Goal: Task Accomplishment & Management: Manage account settings

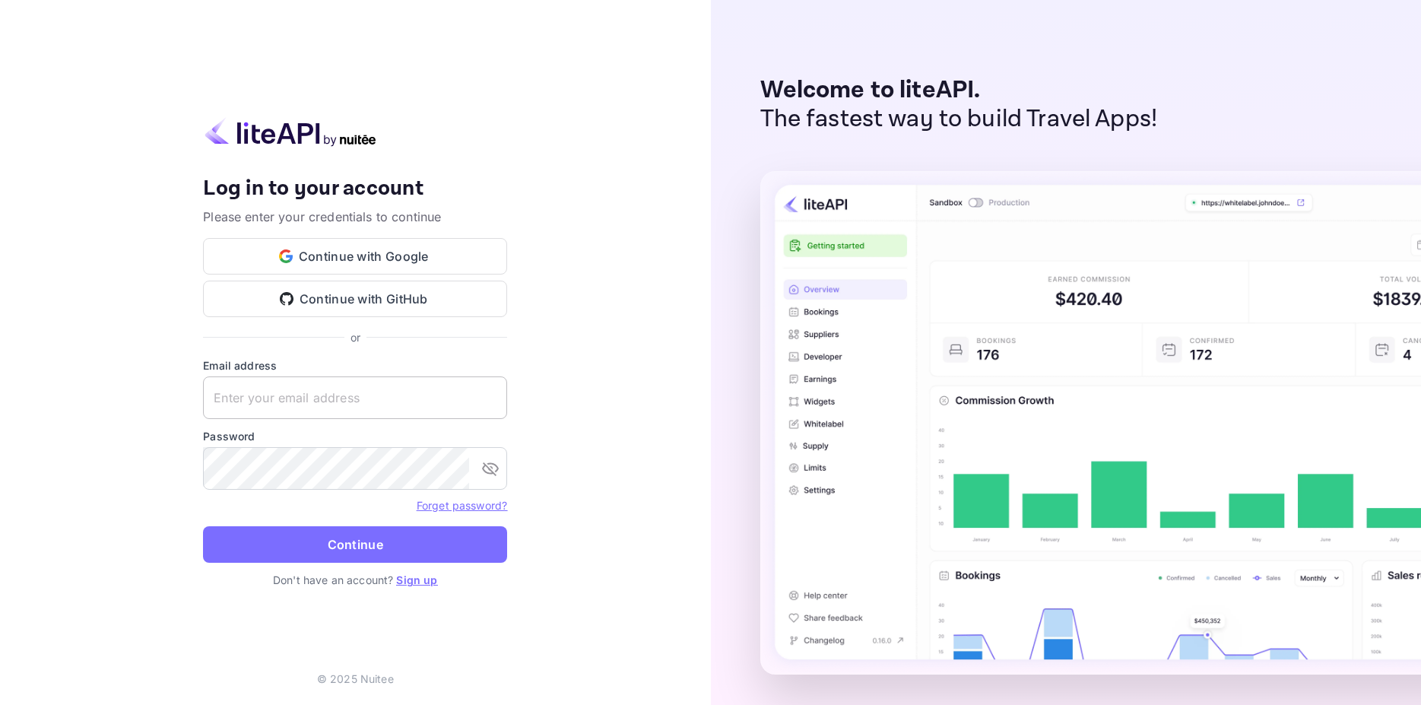
click at [294, 393] on input "text" at bounding box center [355, 397] width 304 height 43
click at [260, 401] on input "[PERSON_NAME]" at bounding box center [355, 397] width 304 height 43
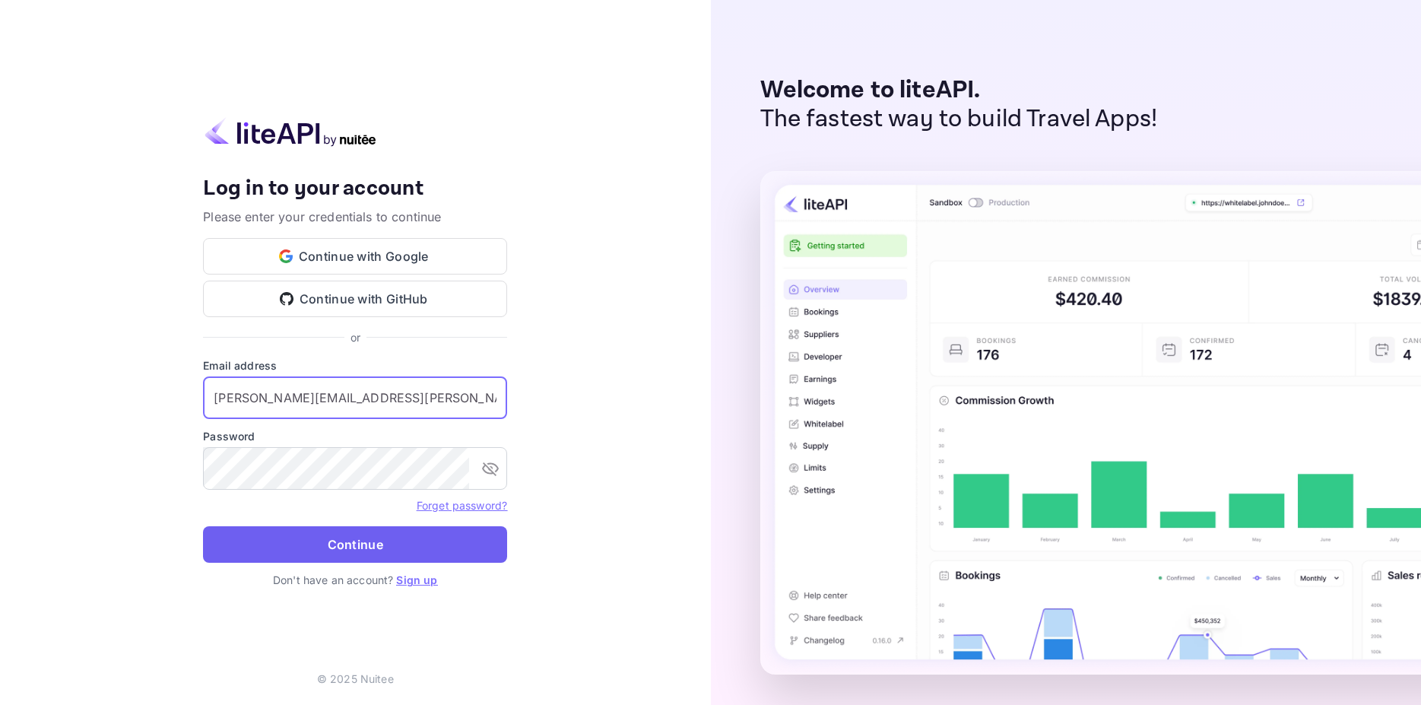
type input "[PERSON_NAME][EMAIL_ADDRESS][PERSON_NAME][DOMAIN_NAME]"
click at [316, 549] on button "Continue" at bounding box center [355, 544] width 304 height 36
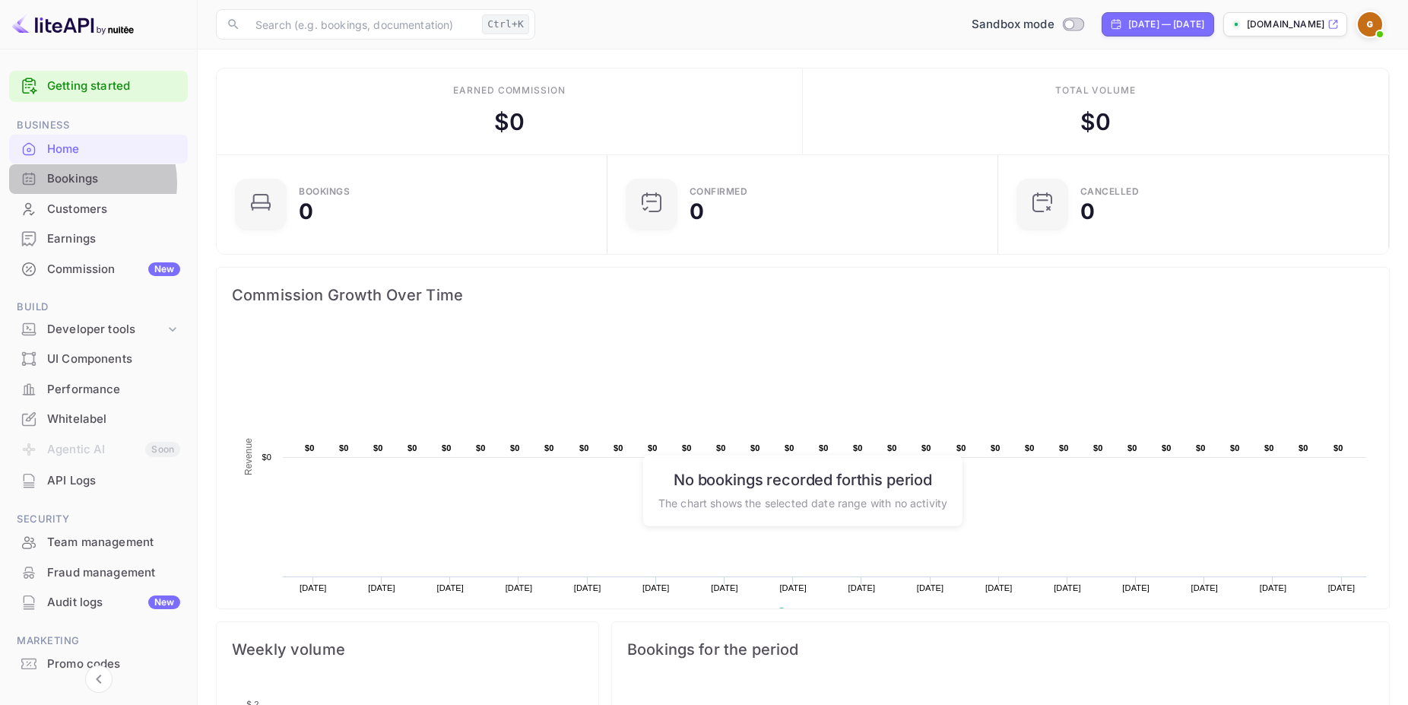
click at [81, 182] on div "Bookings" at bounding box center [113, 178] width 133 height 17
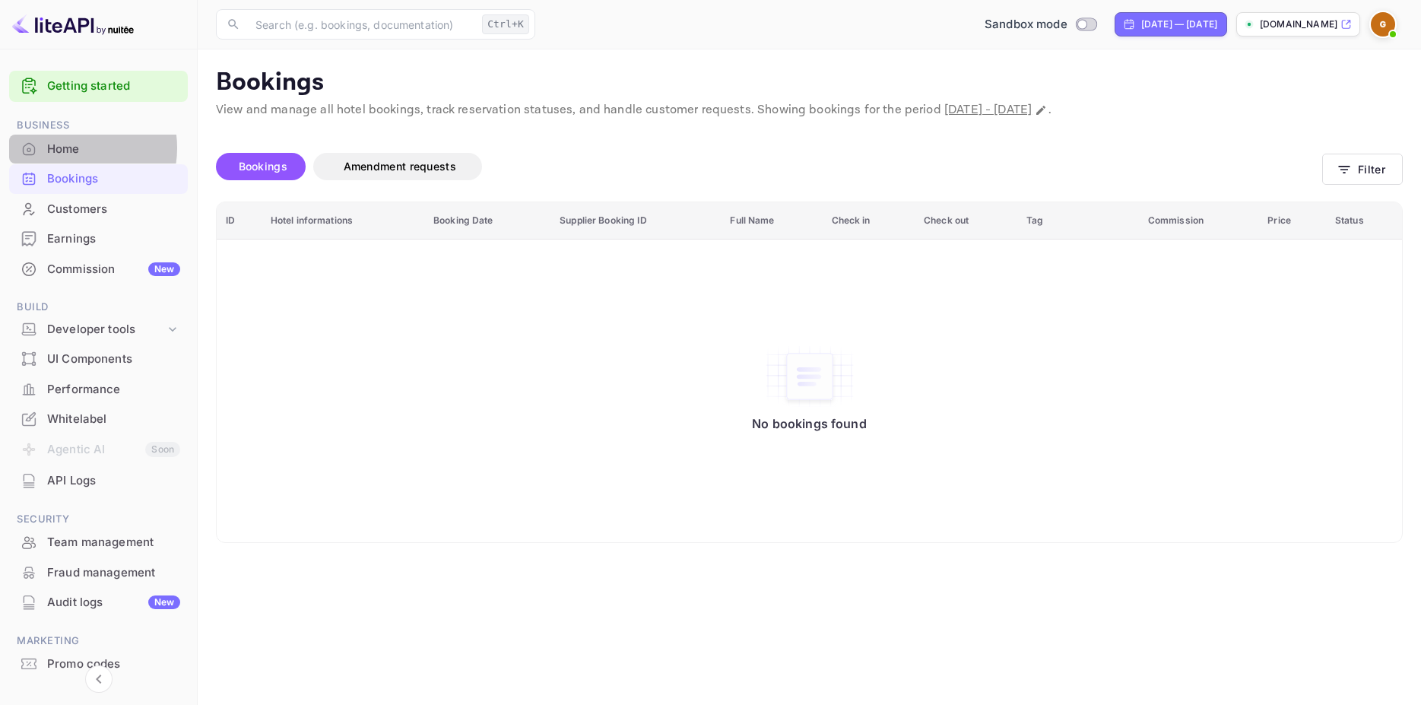
click at [69, 148] on div "Home" at bounding box center [113, 149] width 133 height 17
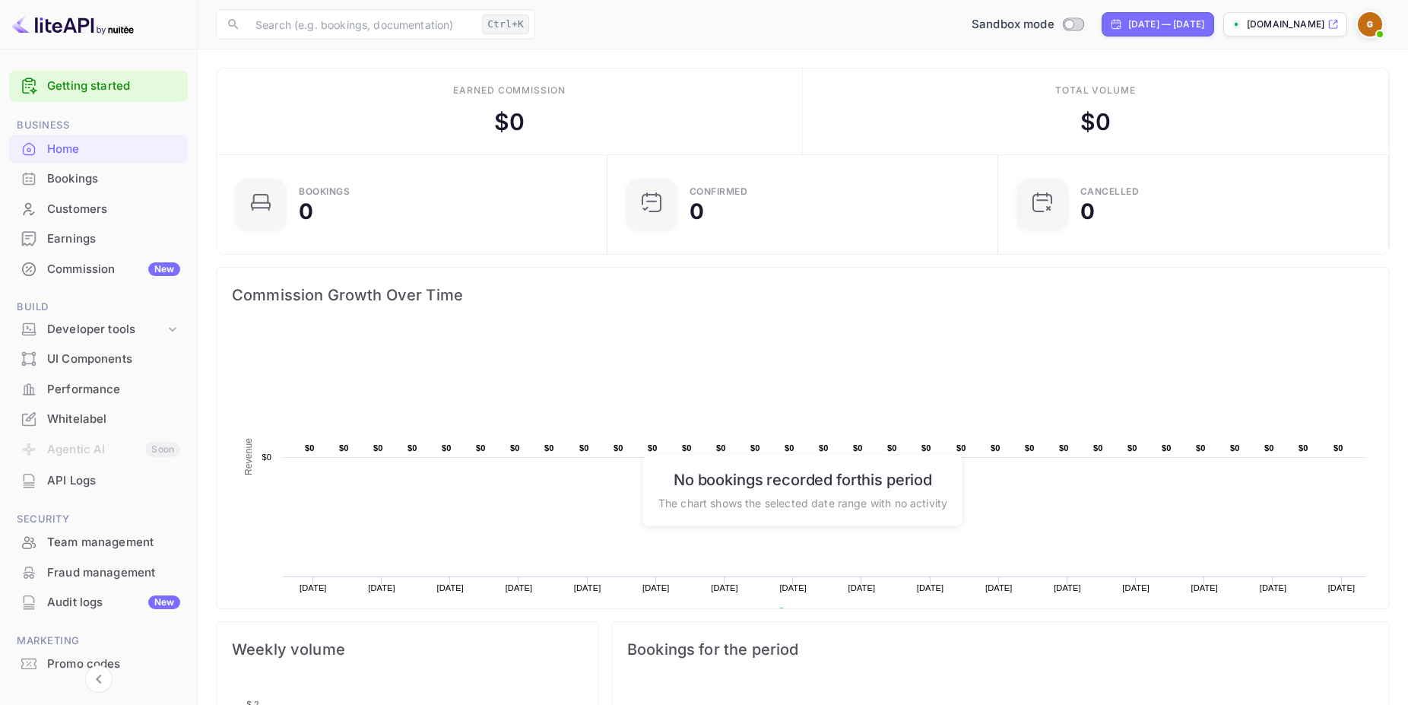
click at [1369, 24] on img at bounding box center [1370, 24] width 24 height 24
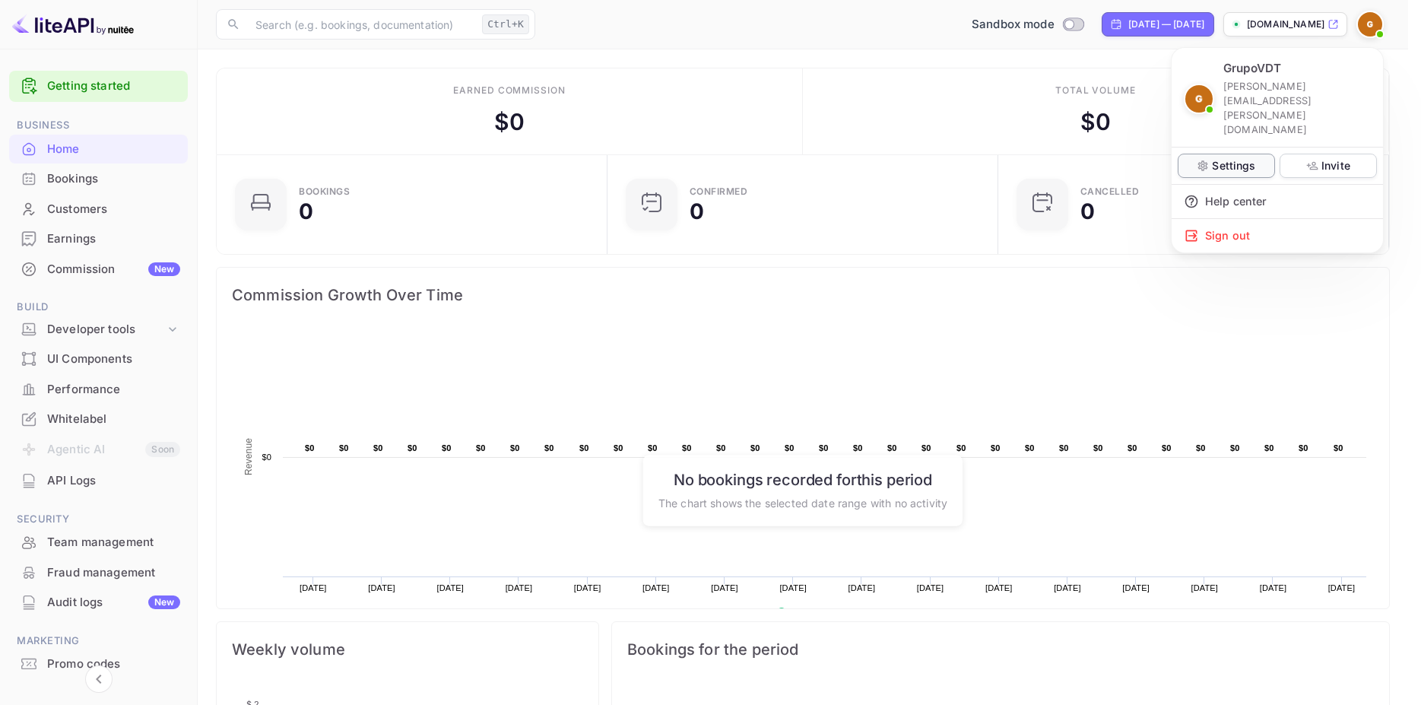
click at [1227, 157] on p "Settings" at bounding box center [1233, 165] width 43 height 16
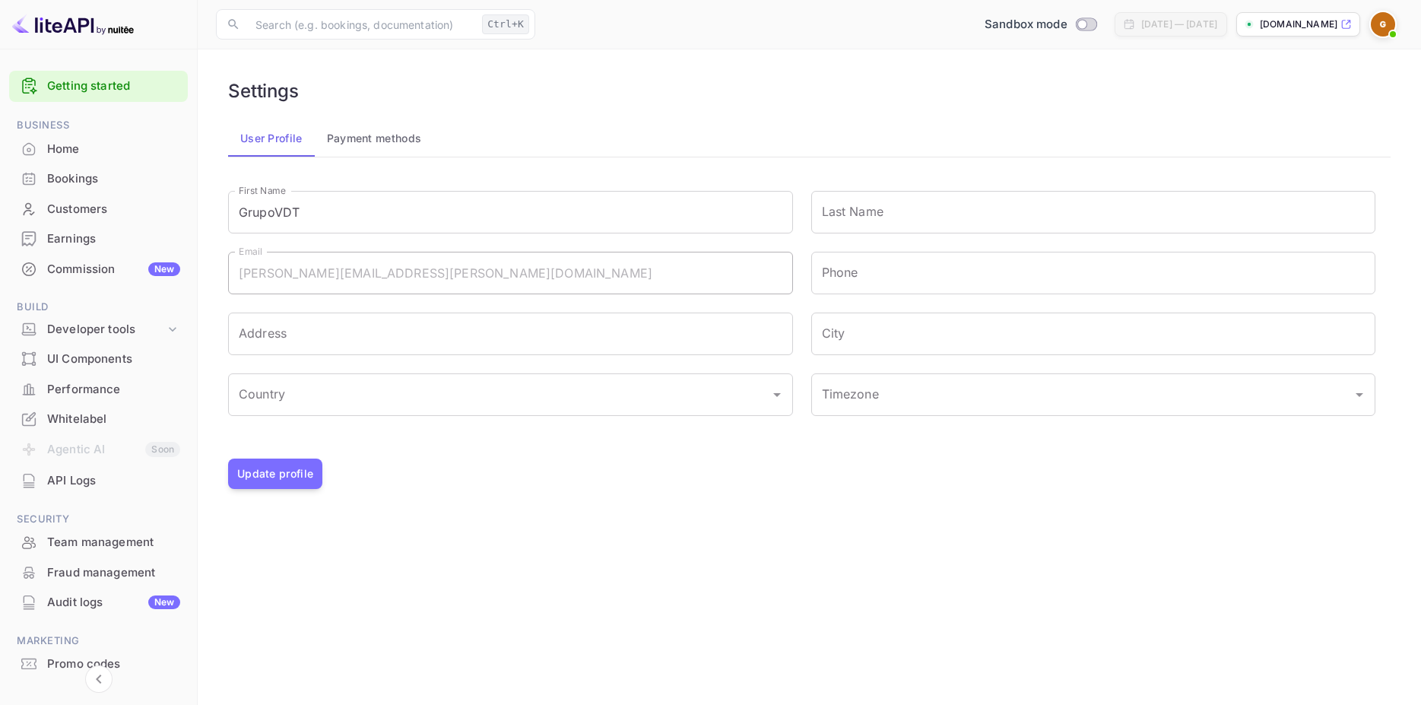
click at [78, 148] on div "GrupoVDT toribio.rodriguez@grupovdt.com Settings Invite Help center Sign out" at bounding box center [710, 352] width 1421 height 705
click at [67, 146] on div "GrupoVDT toribio.rodriguez@grupovdt.com Settings Invite Help center Sign out" at bounding box center [710, 352] width 1421 height 705
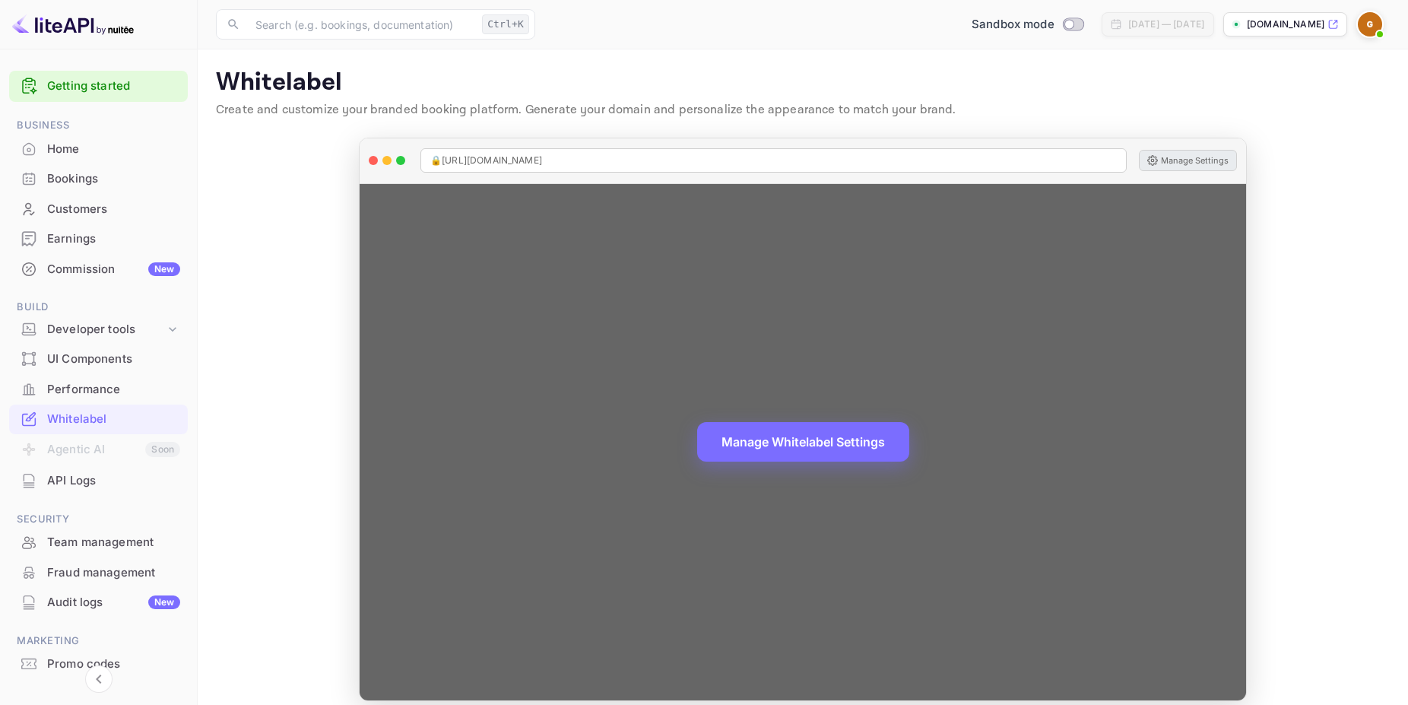
click at [1178, 158] on button "Manage Settings" at bounding box center [1188, 160] width 98 height 21
